Goal: Obtain resource: Download file/media

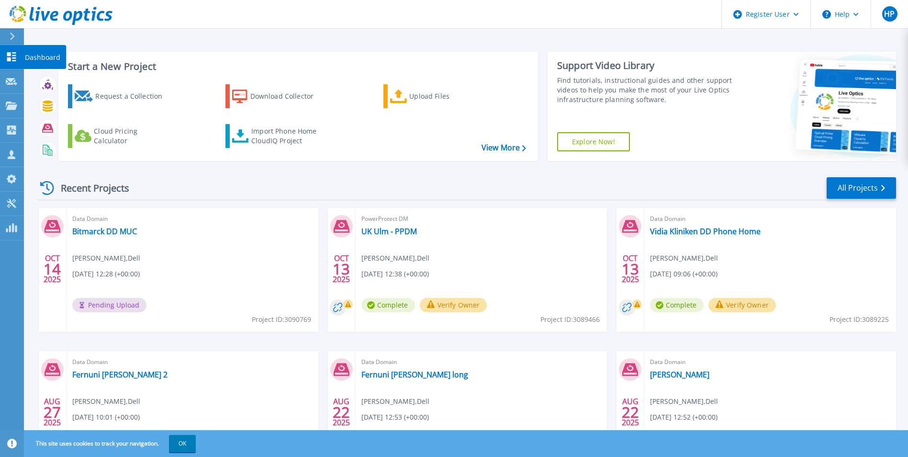
click at [41, 57] on p "Dashboard" at bounding box center [42, 57] width 35 height 25
click at [123, 229] on link "Bitmarck DD MUC" at bounding box center [104, 231] width 65 height 10
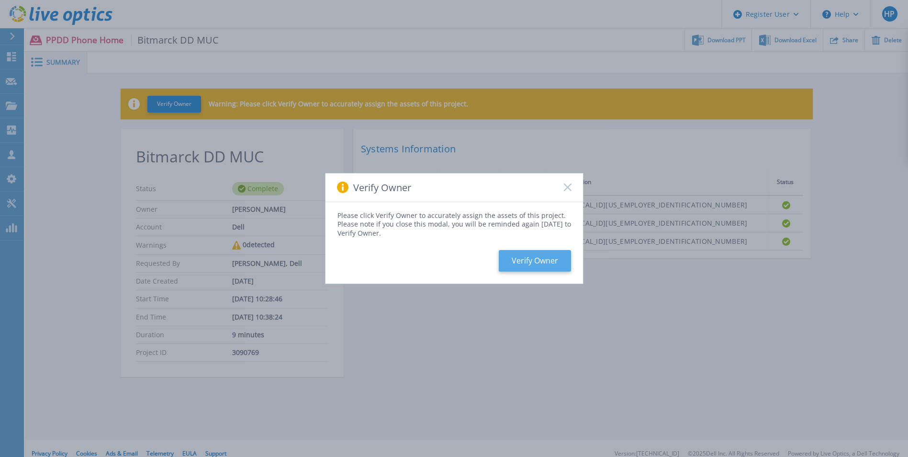
click at [523, 261] on button "Verify Owner" at bounding box center [535, 261] width 72 height 22
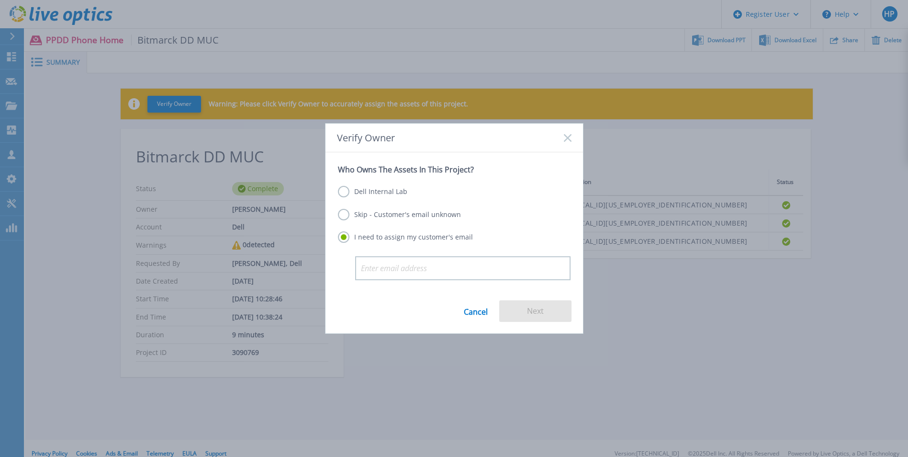
click at [376, 212] on label "Skip - Customer's email unknown" at bounding box center [399, 214] width 123 height 11
click at [0, 0] on input "Skip - Customer's email unknown" at bounding box center [0, 0] width 0 height 0
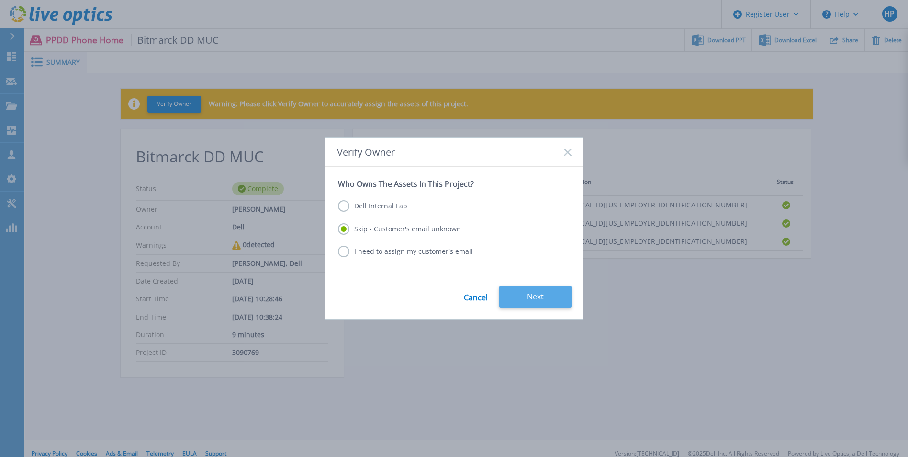
click at [530, 299] on button "Next" at bounding box center [535, 297] width 72 height 22
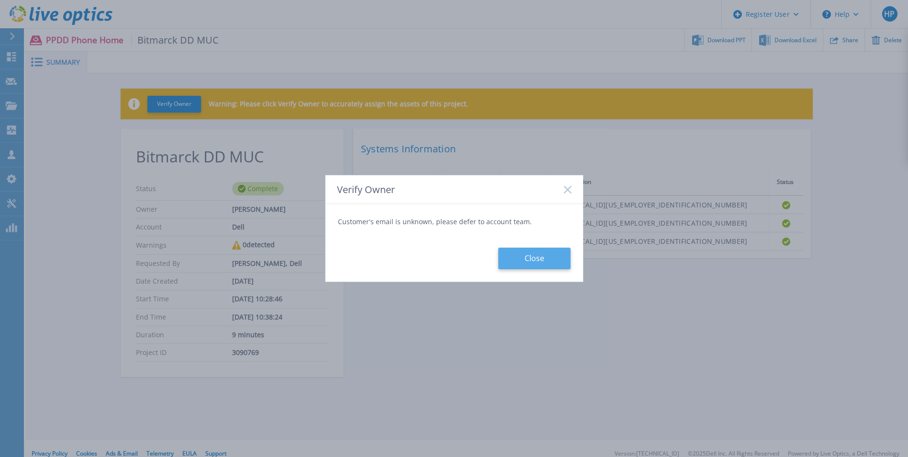
click at [527, 259] on button "Close" at bounding box center [534, 259] width 72 height 22
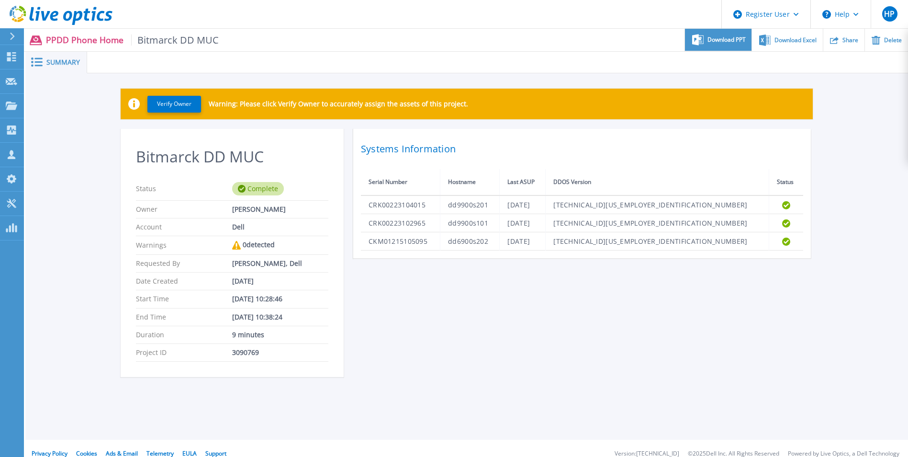
click at [727, 39] on span "Download PPT" at bounding box center [727, 40] width 38 height 6
